Goal: Task Accomplishment & Management: Manage account settings

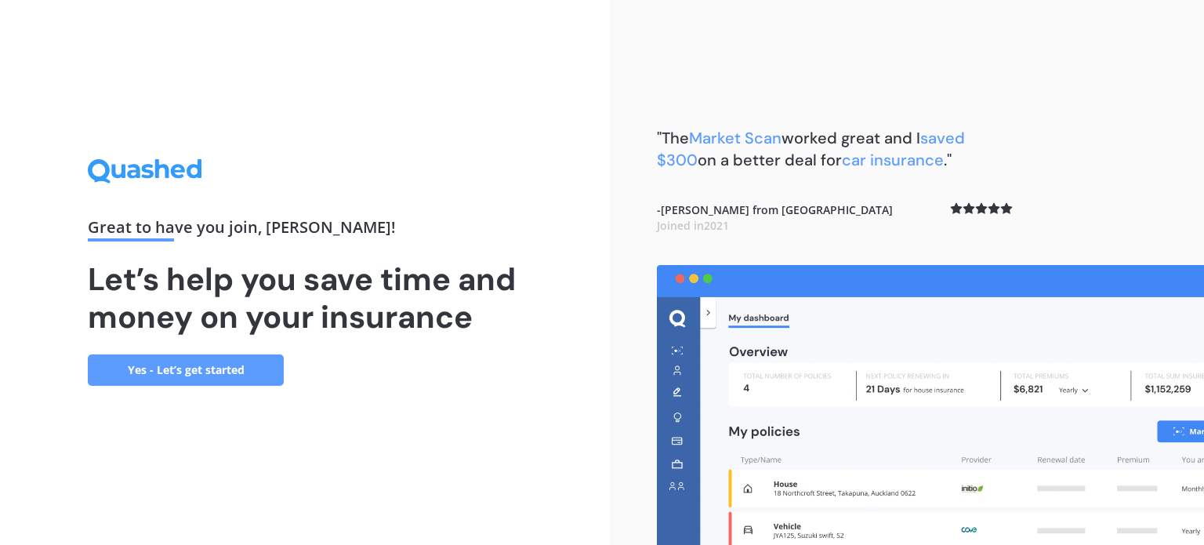
click at [859, 244] on div ""The Market Scan worked great and I saved $300 on a better deal for car insuran…" at bounding box center [835, 195] width 356 height 137
click at [529, 340] on div "Great to have you join , [PERSON_NAME] ! Let’s help you save time and money on …" at bounding box center [305, 272] width 610 height 545
click at [438, 381] on div "Great to have you join , [PERSON_NAME] ! Let’s help you save time and money on …" at bounding box center [305, 272] width 434 height 226
